Goal: Task Accomplishment & Management: Use online tool/utility

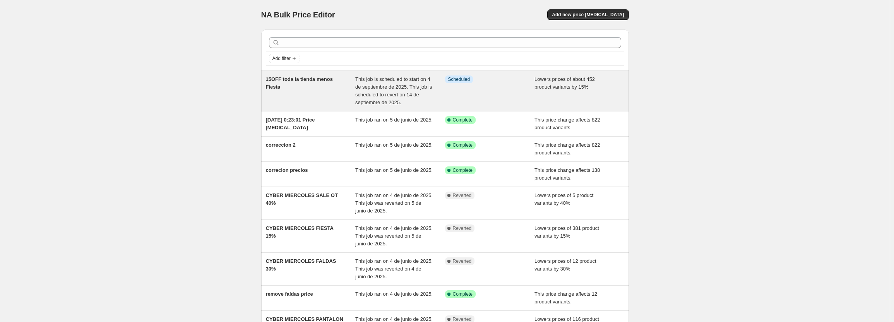
click at [389, 84] on span "This job is scheduled to start on 4 de septiembre de 2025. This job is schedule…" at bounding box center [393, 90] width 77 height 29
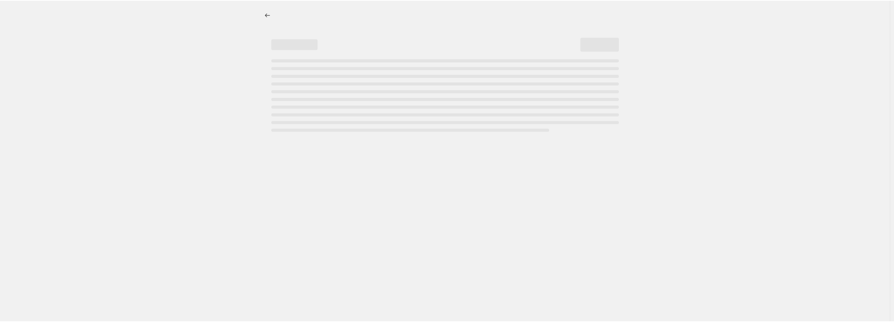
select select "percentage"
select select "not_equal"
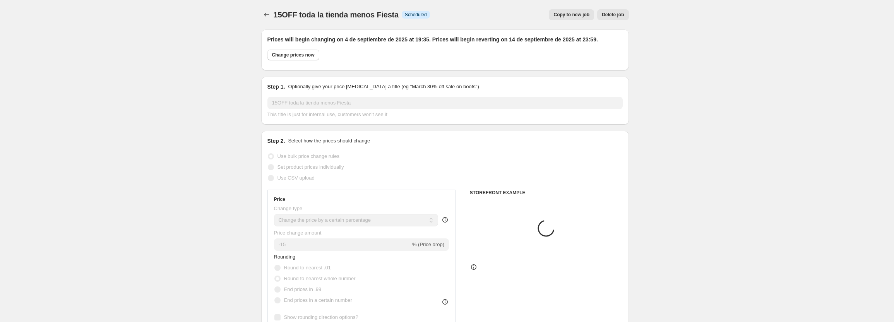
select select "collection"
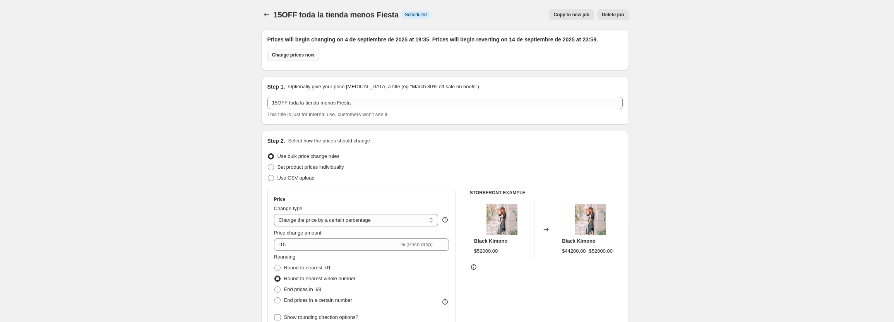
click at [297, 57] on span "Change prices now" at bounding box center [293, 55] width 43 height 6
radio input "true"
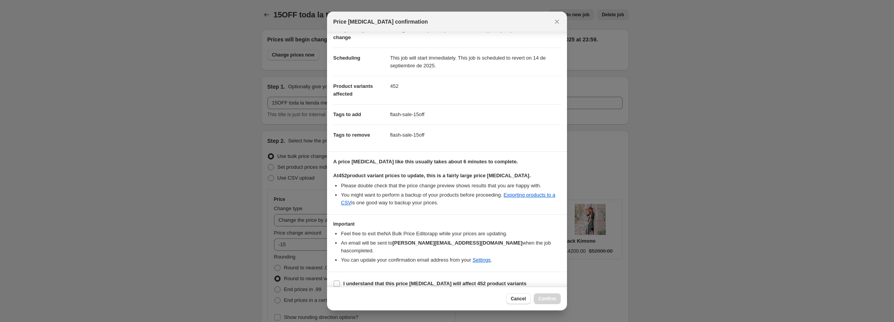
scroll to position [48, 0]
click at [352, 271] on section "I understand that this price [MEDICAL_DATA] will affect 452 product variants" at bounding box center [447, 282] width 240 height 23
click at [360, 280] on b "I understand that this price [MEDICAL_DATA] will affect 452 product variants" at bounding box center [434, 283] width 183 height 6
click at [340, 280] on input "I understand that this price [MEDICAL_DATA] will affect 452 product variants" at bounding box center [337, 283] width 6 height 6
checkbox input "true"
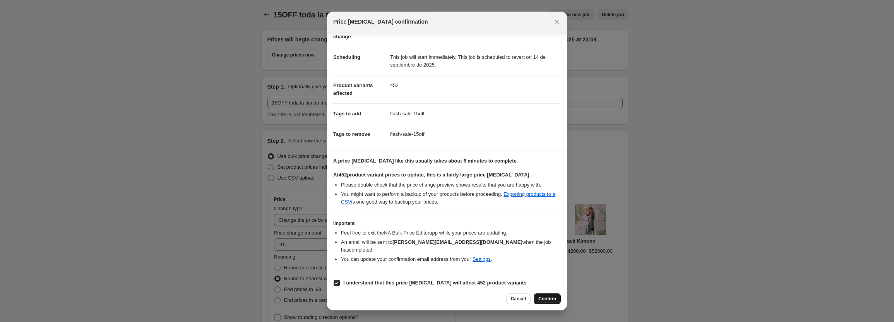
click at [549, 299] on span "Confirm" at bounding box center [547, 299] width 18 height 6
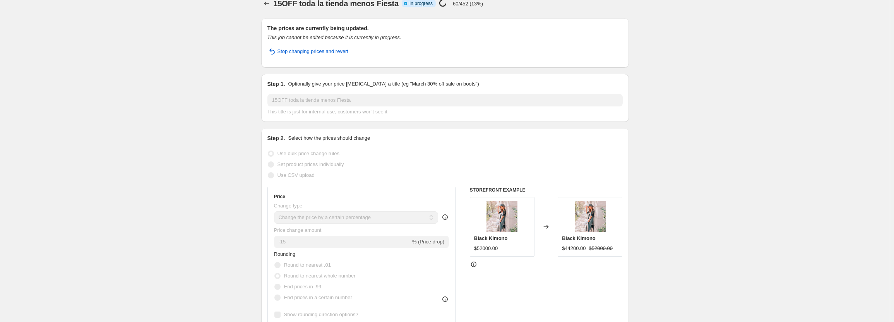
scroll to position [0, 0]
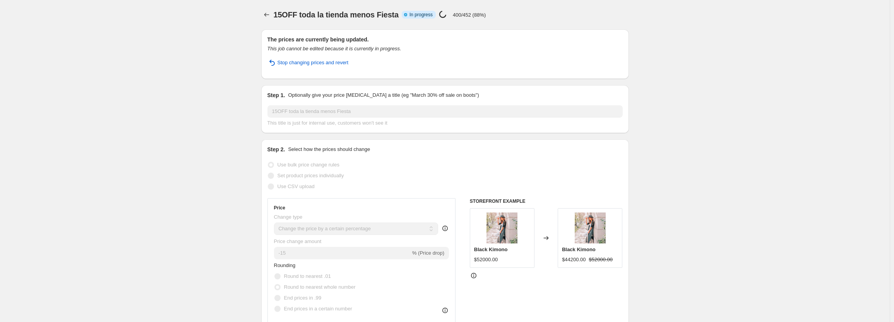
select select "percentage"
select select "collection"
select select "not_equal"
